Goal: Task Accomplishment & Management: Manage account settings

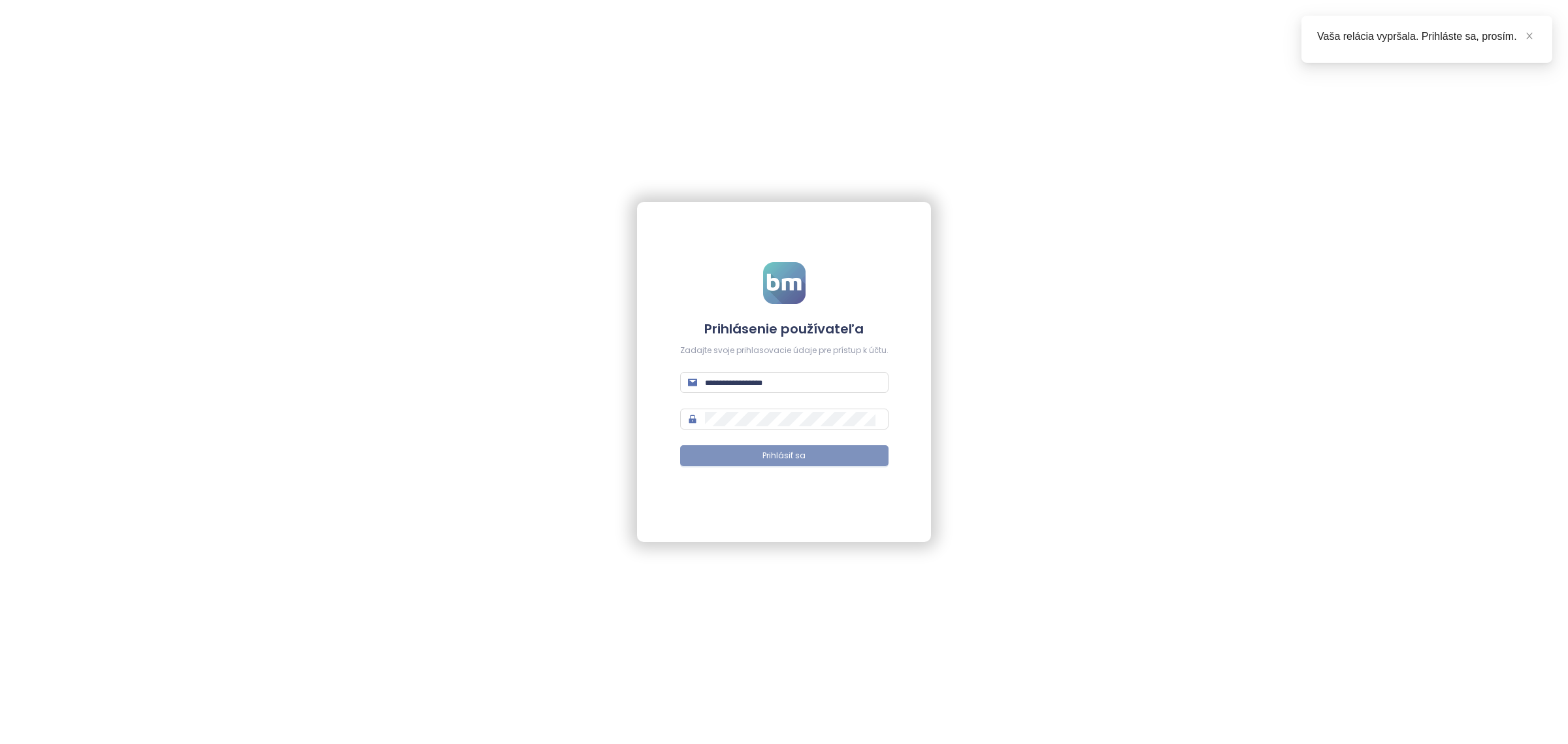
type input "**********"
click at [722, 454] on button "Prihlásiť sa" at bounding box center [784, 455] width 209 height 21
